Goal: Task Accomplishment & Management: Complete application form

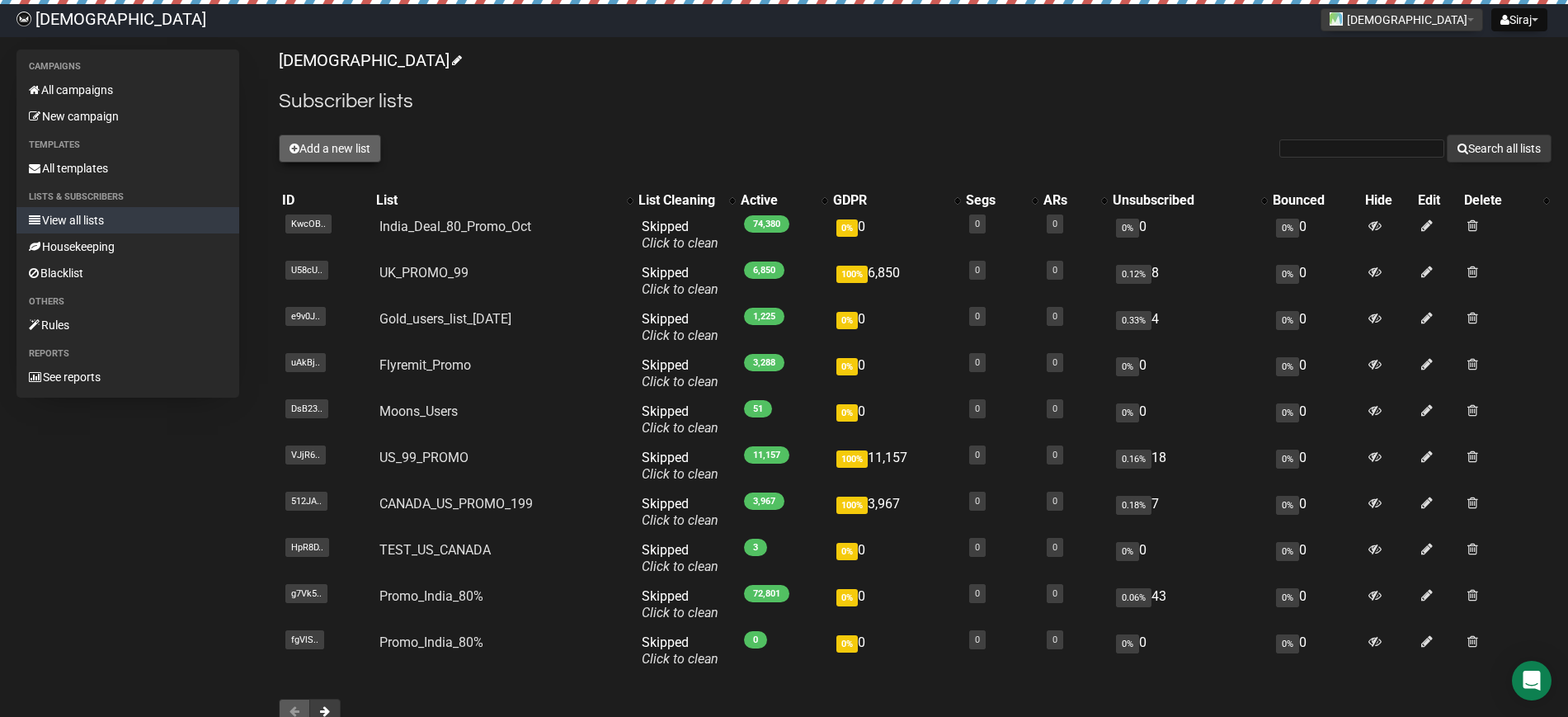
click at [333, 153] on button "Add a new list" at bounding box center [330, 148] width 102 height 28
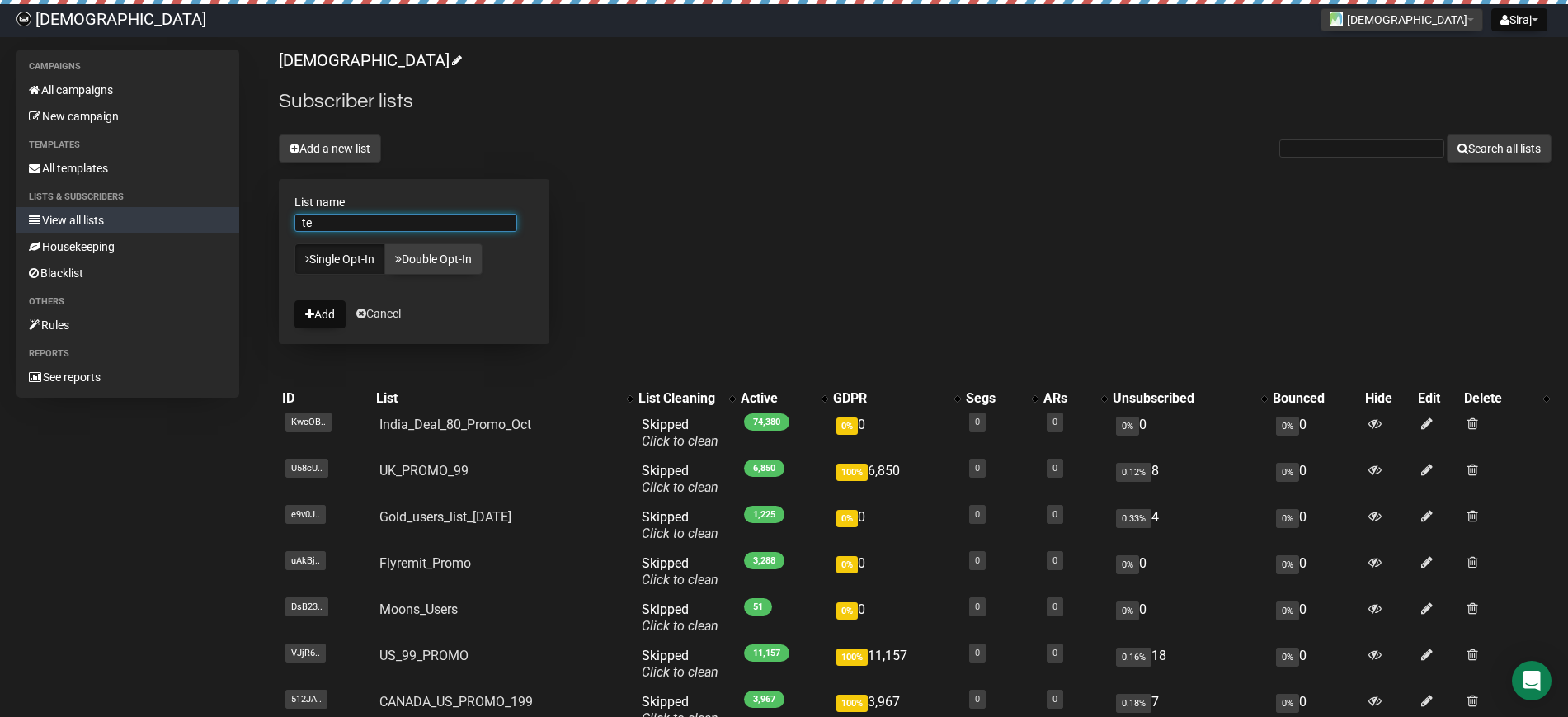
type input "t"
type input "Test_List_80"
click at [346, 256] on link "Single Opt-In" at bounding box center [339, 258] width 90 height 31
click at [330, 317] on button "Add" at bounding box center [319, 314] width 51 height 28
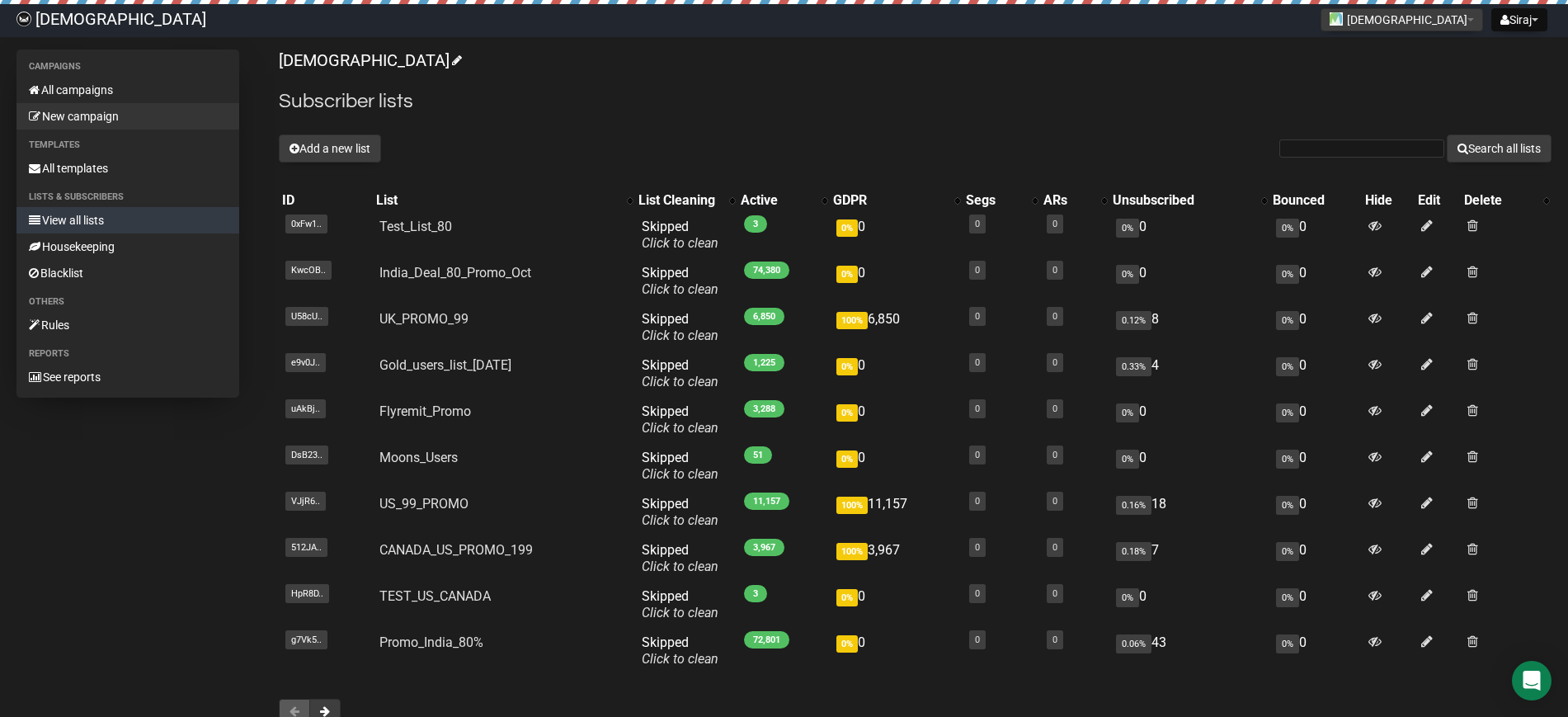
click at [97, 112] on link "New campaign" at bounding box center [127, 116] width 223 height 27
